Goal: Information Seeking & Learning: Learn about a topic

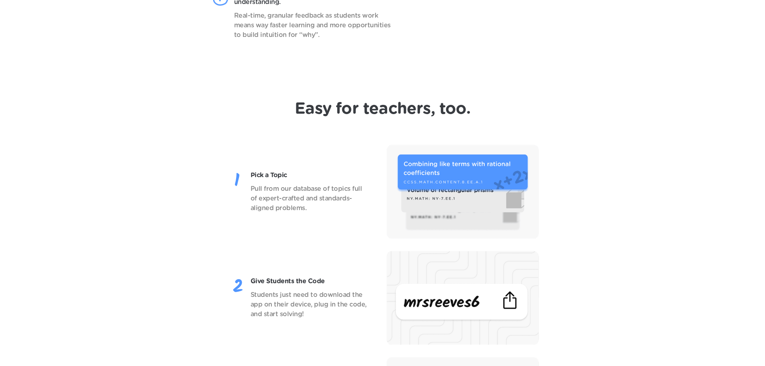
scroll to position [964, 0]
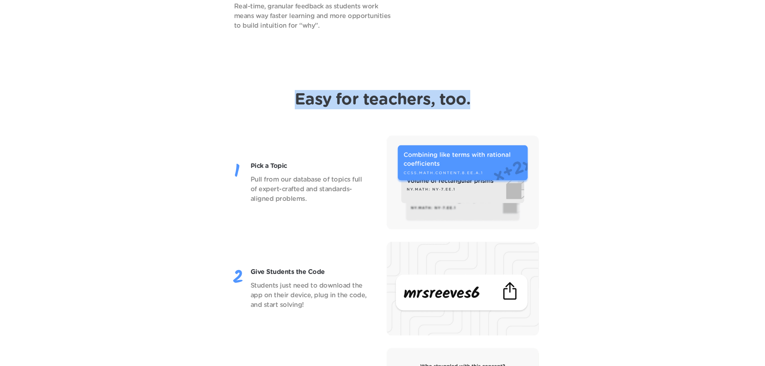
drag, startPoint x: 289, startPoint y: 98, endPoint x: 480, endPoint y: 102, distance: 190.9
click at [480, 102] on header "Easy for teachers, too. Pick a Topic Pull from our database of topics full of e…" at bounding box center [382, 305] width 765 height 463
click at [307, 77] on header "Easy for teachers, too. Pick a Topic Pull from our database of topics full of e…" at bounding box center [382, 305] width 765 height 463
drag, startPoint x: 296, startPoint y: 97, endPoint x: 481, endPoint y: 105, distance: 185.0
click at [481, 105] on header "Easy for teachers, too. Pick a Topic Pull from our database of topics full of e…" at bounding box center [382, 305] width 765 height 463
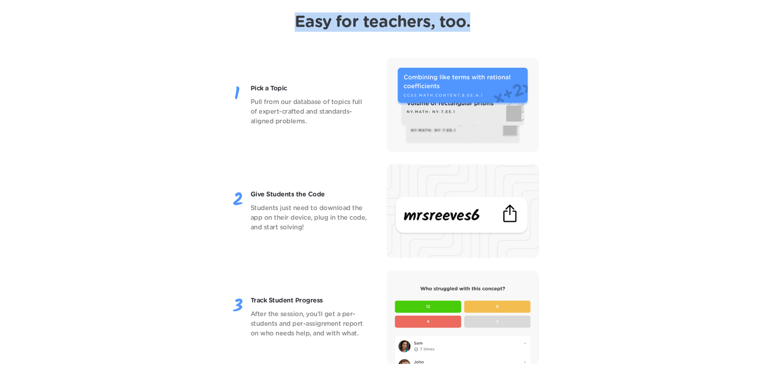
scroll to position [1045, 0]
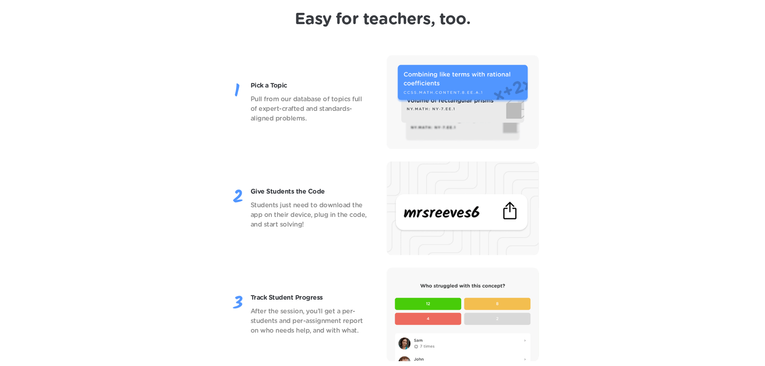
click at [217, 73] on div "Pick a Topic Pull from our database of topics full of expert-crafted and standa…" at bounding box center [382, 102] width 733 height 94
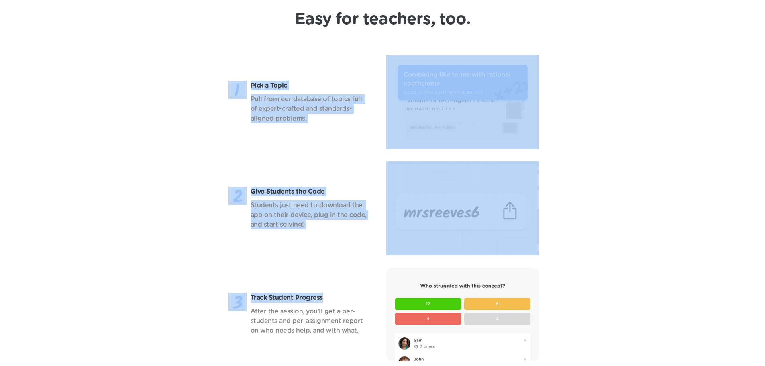
drag, startPoint x: 211, startPoint y: 55, endPoint x: 326, endPoint y: 291, distance: 262.3
click at [326, 291] on div "Pick a Topic Pull from our database of topics full of expert-crafted and standa…" at bounding box center [382, 208] width 733 height 306
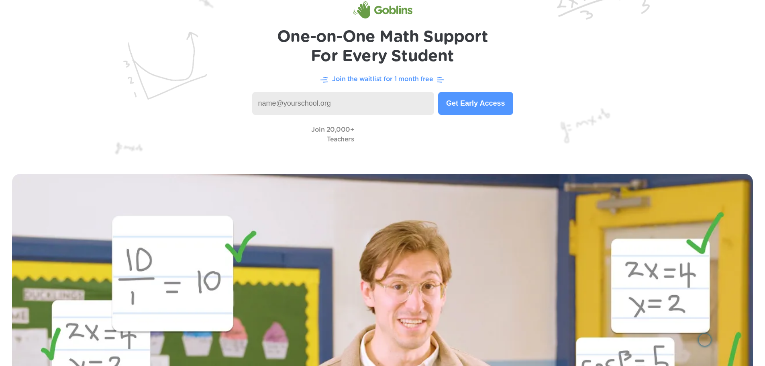
scroll to position [0, 0]
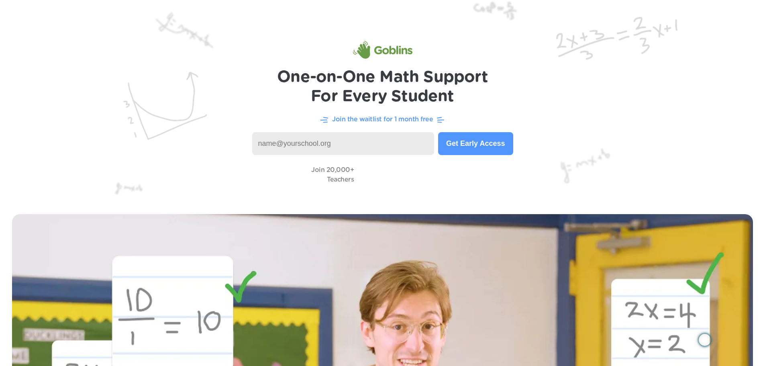
click at [349, 143] on input at bounding box center [343, 143] width 182 height 23
click at [263, 72] on img at bounding box center [382, 101] width 765 height 202
